Goal: Task Accomplishment & Management: Use online tool/utility

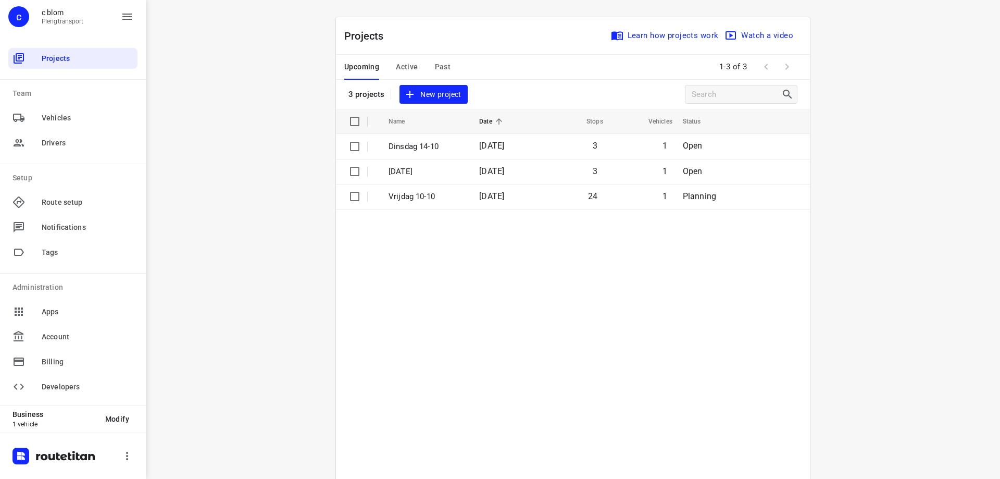
click at [437, 88] on span "New project" at bounding box center [433, 94] width 55 height 13
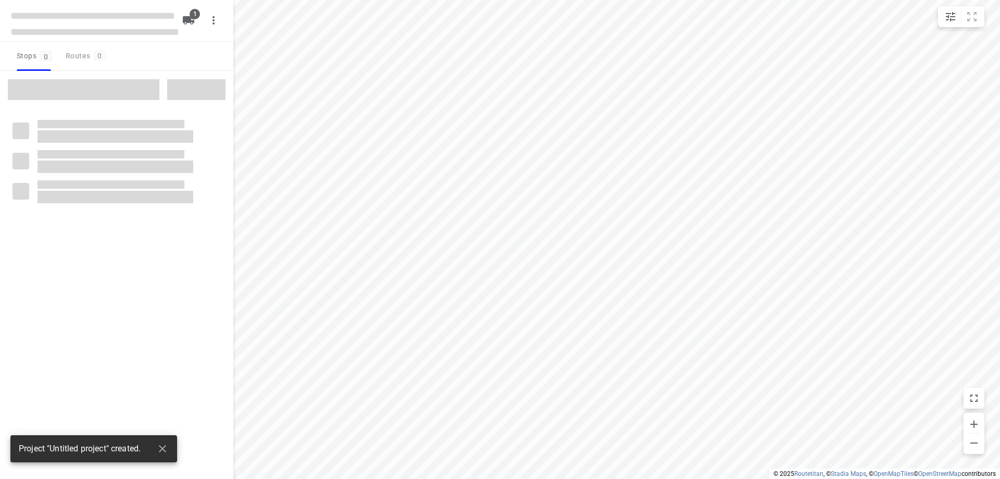
type input "distance"
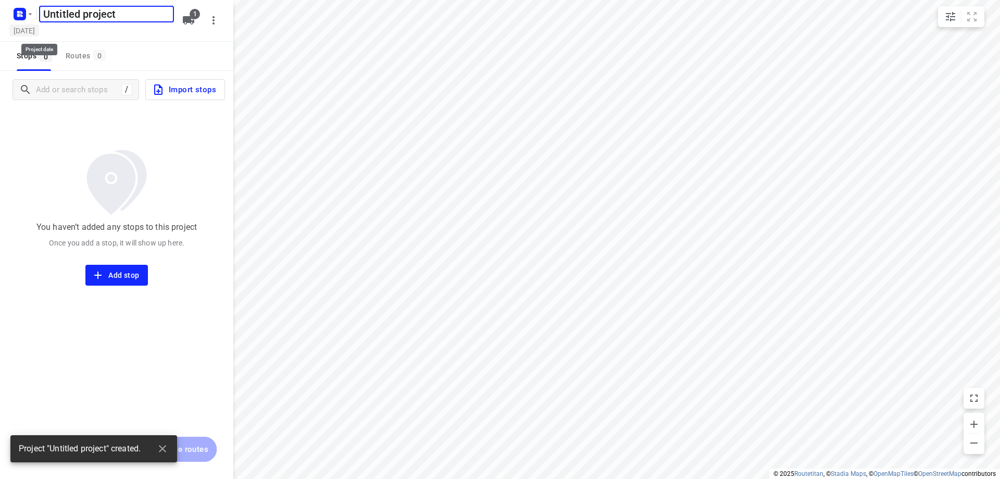
click at [39, 31] on h5 "[DATE]" at bounding box center [24, 30] width 30 height 12
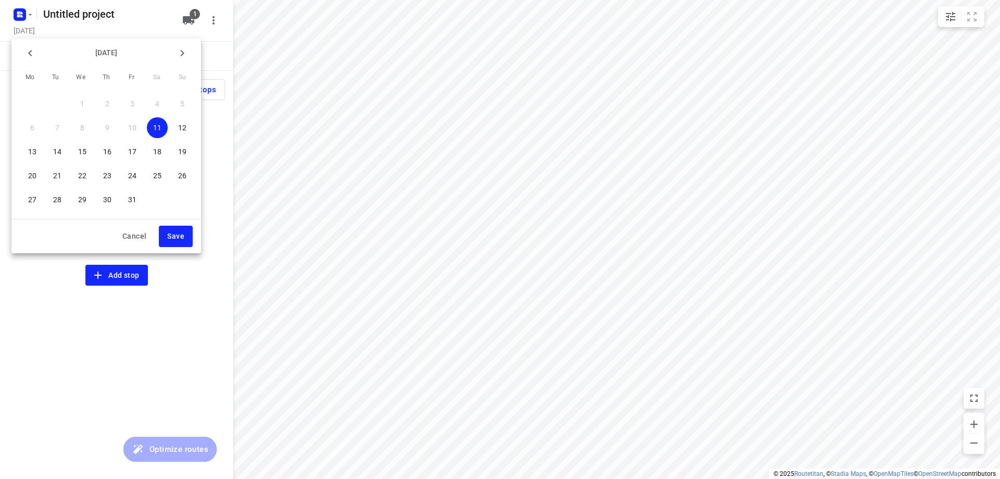
click at [82, 151] on p "15" at bounding box center [82, 151] width 8 height 10
click at [171, 231] on span "Save" at bounding box center [175, 236] width 17 height 13
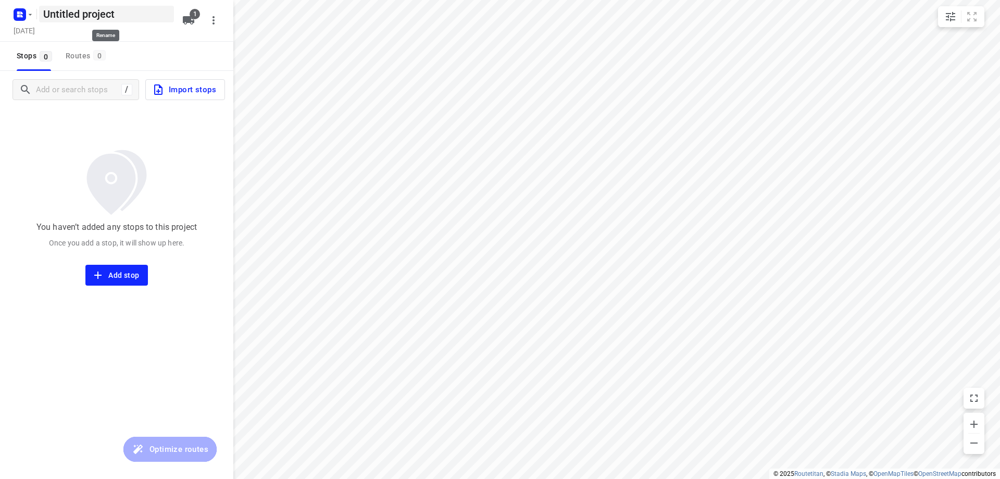
click at [97, 7] on h5 "Untitled project" at bounding box center [106, 14] width 135 height 17
type input "U"
type input "w"
type input "[DATE]"
click at [80, 137] on div "You haven’t added any stops to this project Once you add a stop, it will show u…" at bounding box center [116, 196] width 233 height 177
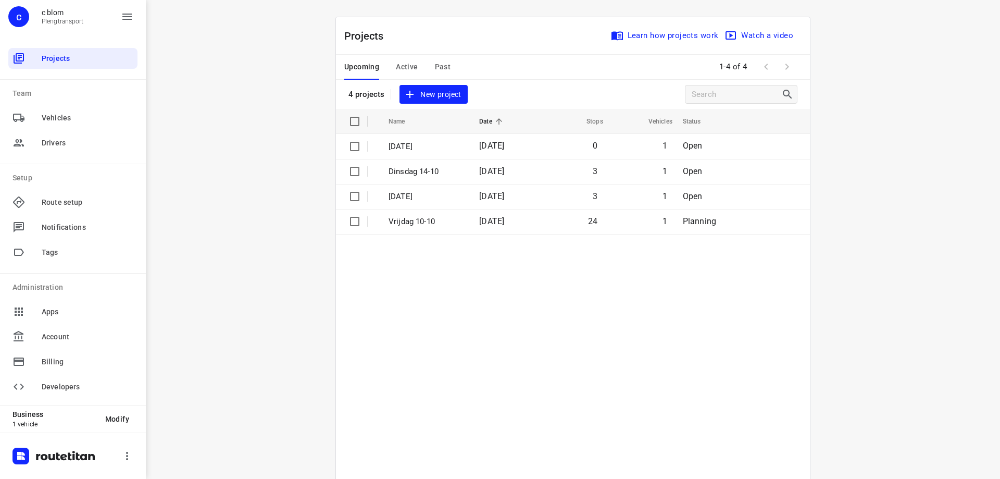
click at [437, 98] on span "New project" at bounding box center [433, 94] width 55 height 13
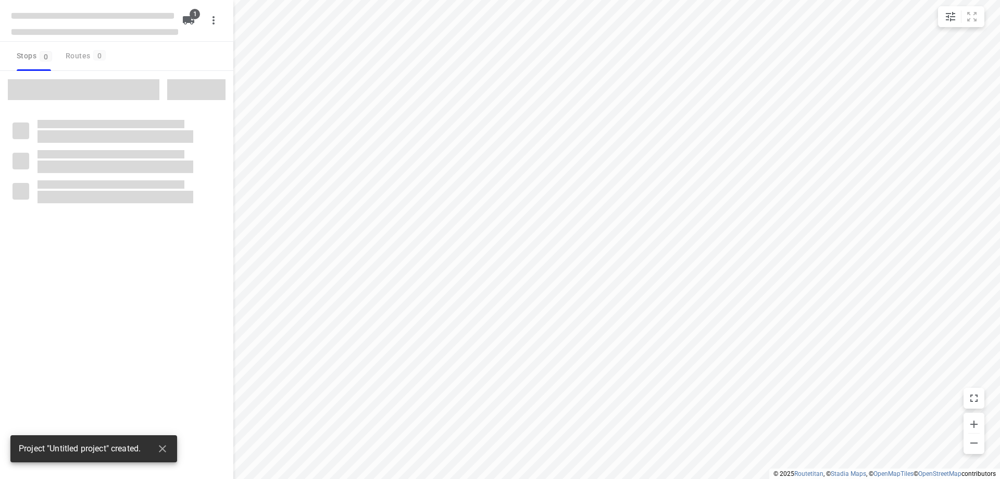
type input "distance"
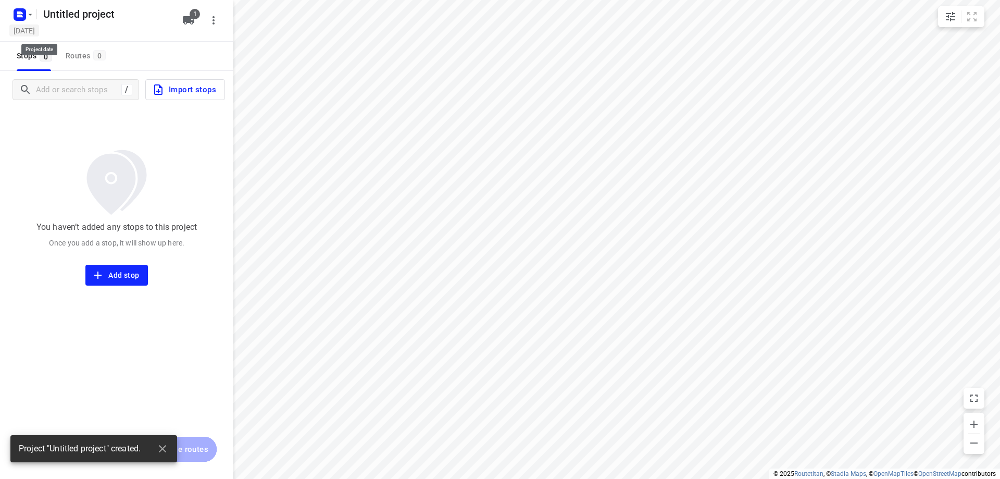
click at [39, 31] on h5 "[DATE]" at bounding box center [24, 30] width 30 height 12
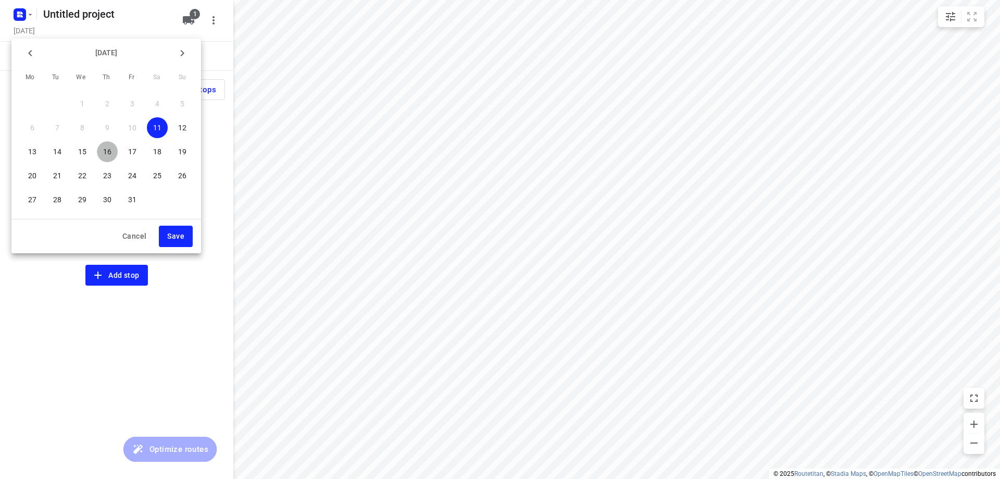
click at [108, 158] on button "16" at bounding box center [107, 151] width 21 height 21
click at [133, 35] on div at bounding box center [500, 239] width 1000 height 479
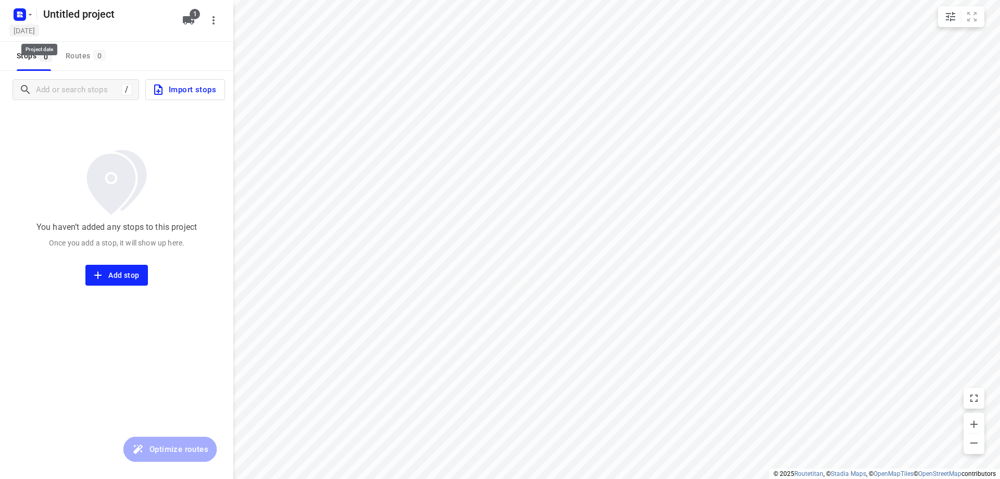
click at [39, 34] on h5 "[DATE]" at bounding box center [24, 30] width 30 height 12
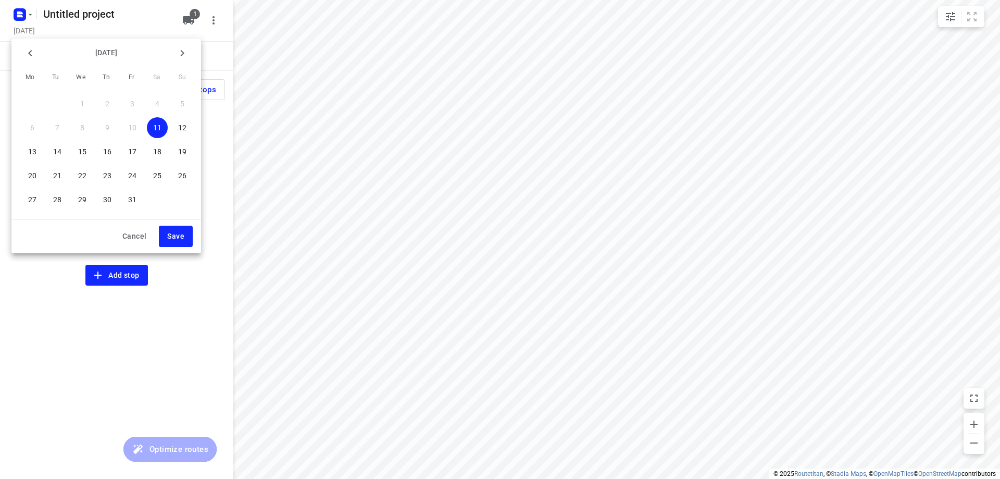
click at [111, 148] on p "16" at bounding box center [107, 151] width 8 height 10
click at [171, 234] on span "Save" at bounding box center [175, 236] width 17 height 13
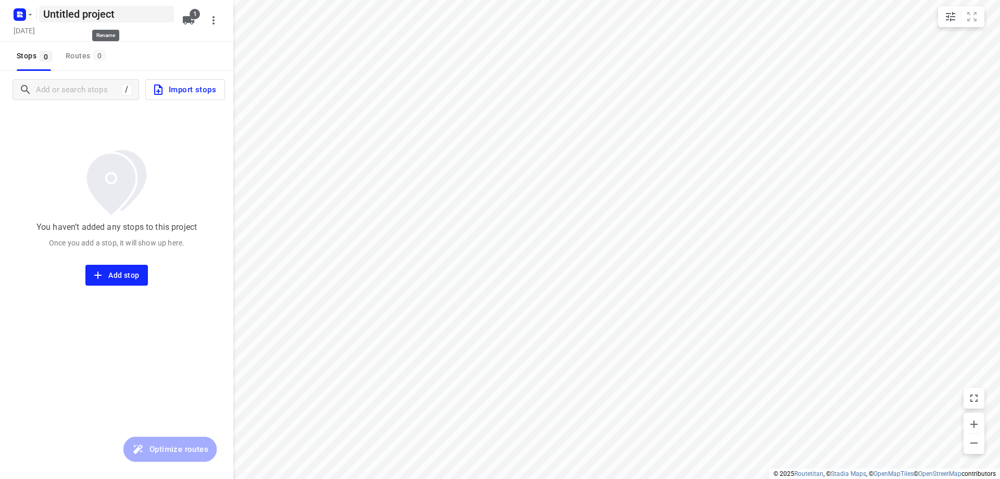
click at [121, 14] on h5 "Untitled project" at bounding box center [106, 14] width 135 height 17
click at [121, 14] on input "Untitled project" at bounding box center [106, 14] width 135 height 17
type input "S"
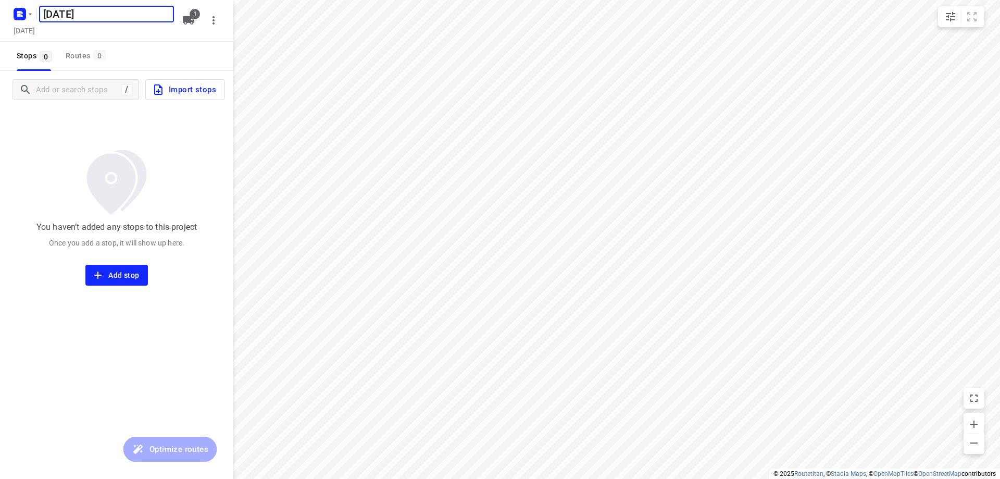
type input "[DATE]"
click at [175, 145] on div "You haven’t added any stops to this project Once you add a stop, it will show u…" at bounding box center [116, 196] width 233 height 177
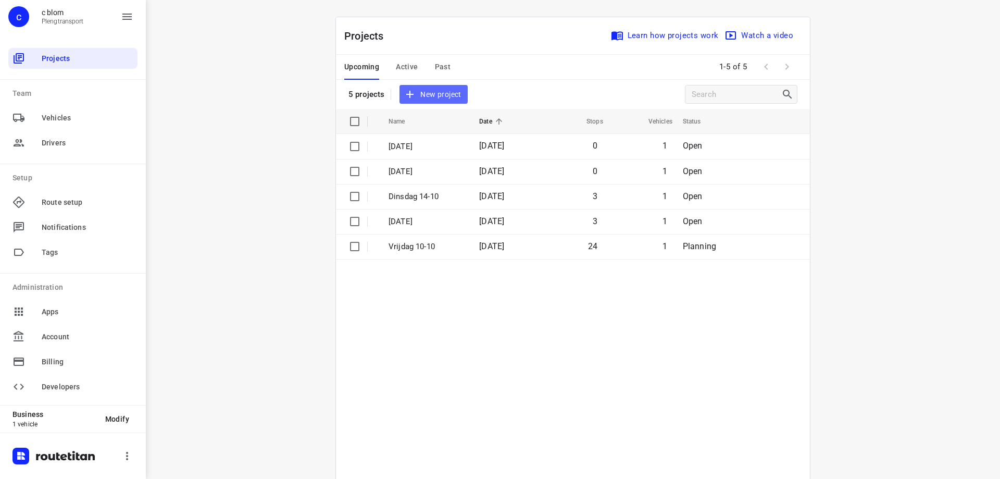
click at [457, 91] on button "New project" at bounding box center [433, 94] width 68 height 19
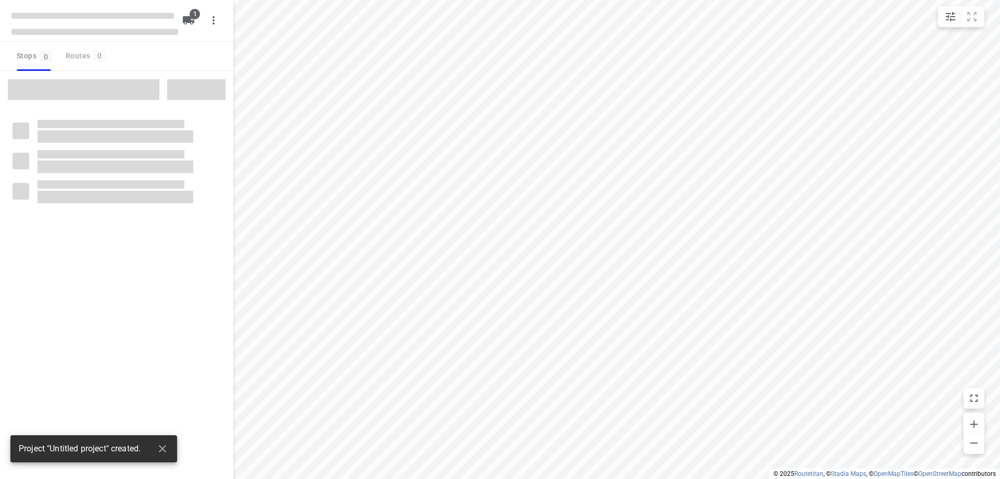
type input "distance"
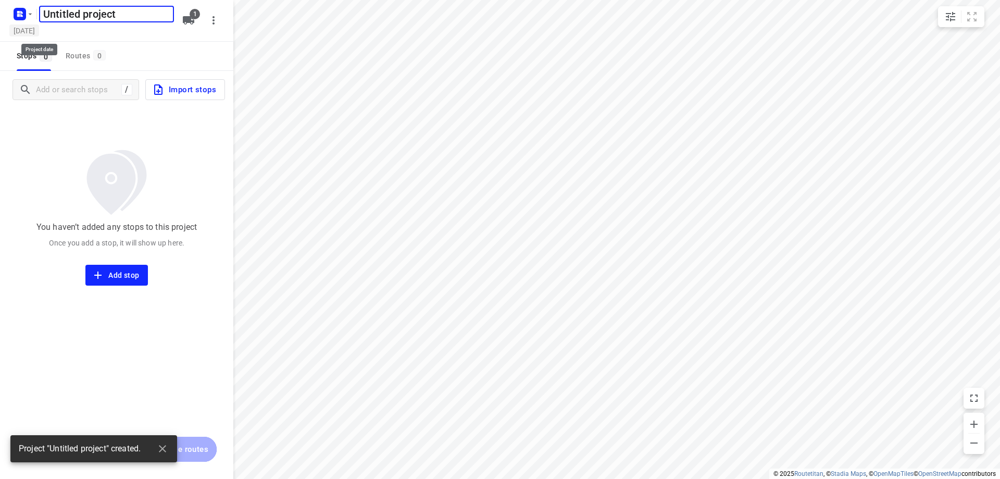
click at [39, 26] on h5 "[DATE]" at bounding box center [24, 30] width 30 height 12
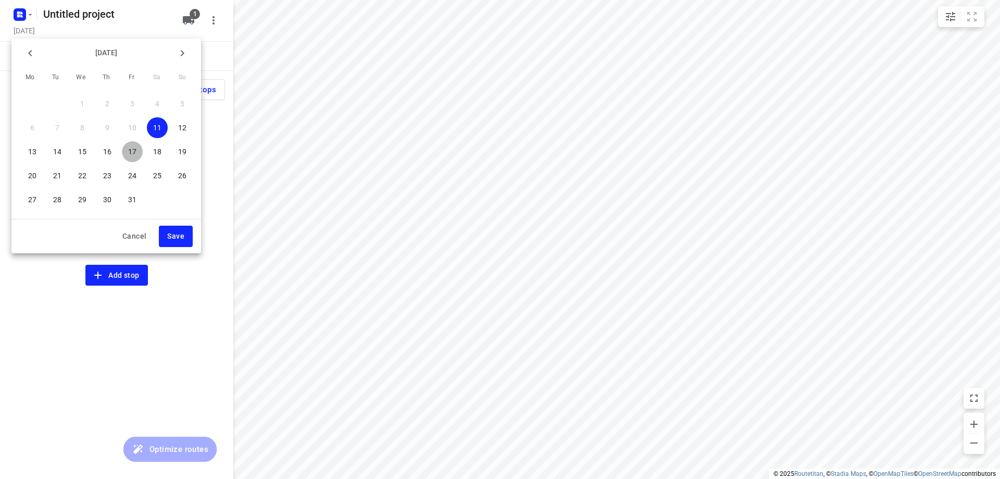
click at [130, 157] on button "17" at bounding box center [132, 151] width 21 height 21
click at [177, 232] on span "Save" at bounding box center [175, 236] width 17 height 13
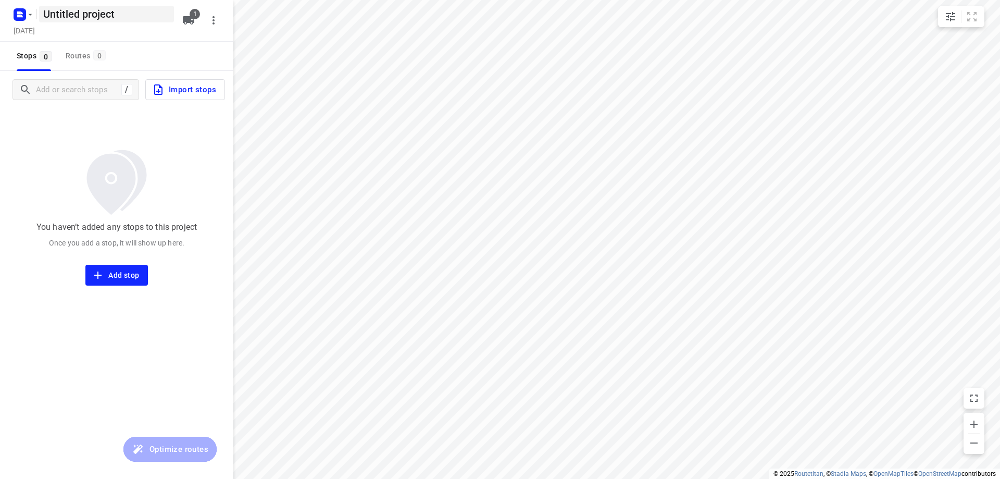
click at [96, 16] on h5 "Untitled project" at bounding box center [106, 14] width 135 height 17
click at [134, 10] on input "Untitled project" at bounding box center [106, 14] width 135 height 17
type input "Vrijdaag 17-10"
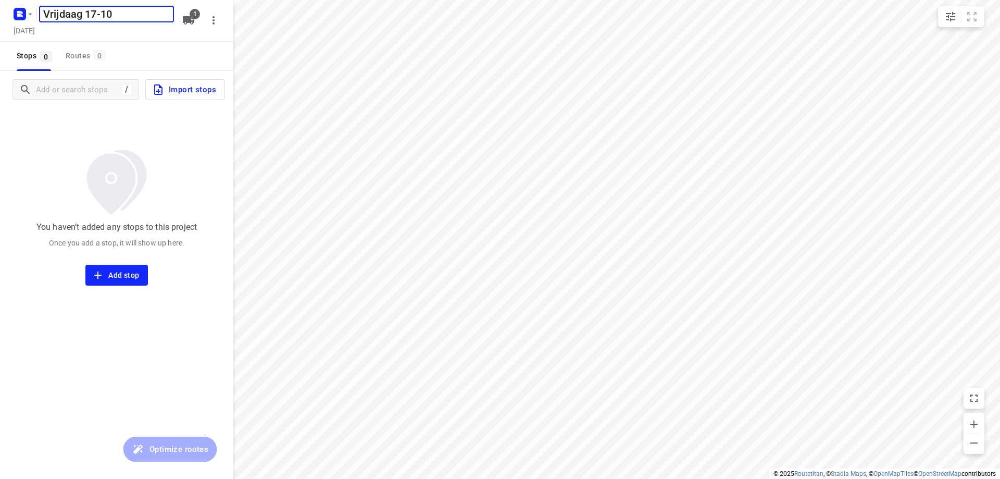
click at [52, 381] on div "/ Import stops You haven’t added any stops to this project Once you add a stop,…" at bounding box center [116, 310] width 233 height 479
